Goal: Task Accomplishment & Management: Manage account settings

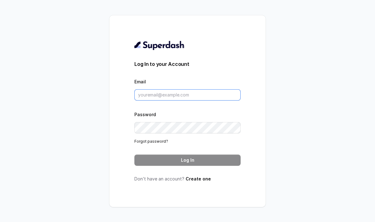
type input "[PERSON_NAME][EMAIL_ADDRESS]"
click at [178, 149] on form "Log In to your Account Email [PERSON_NAME][EMAIL_ADDRESS] Password Forgot passw…" at bounding box center [187, 113] width 106 height 106
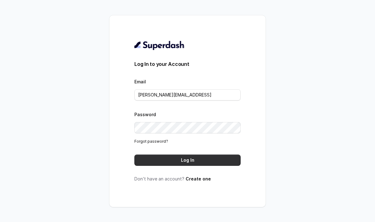
click at [179, 157] on button "Log In" at bounding box center [187, 160] width 106 height 11
